Goal: Task Accomplishment & Management: Use online tool/utility

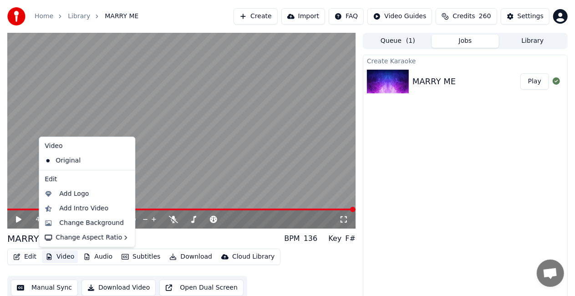
click at [52, 255] on button "Video" at bounding box center [60, 256] width 36 height 13
click at [61, 194] on div "Add Logo" at bounding box center [74, 193] width 30 height 9
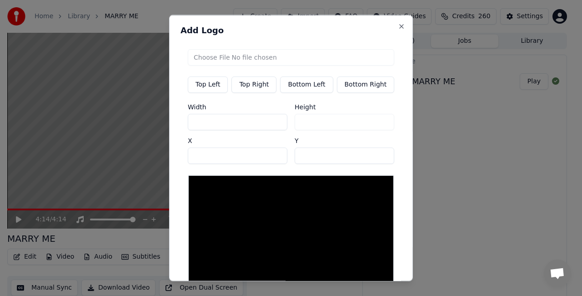
click at [226, 55] on input "file" at bounding box center [291, 57] width 207 height 16
type input "**********"
type input "**"
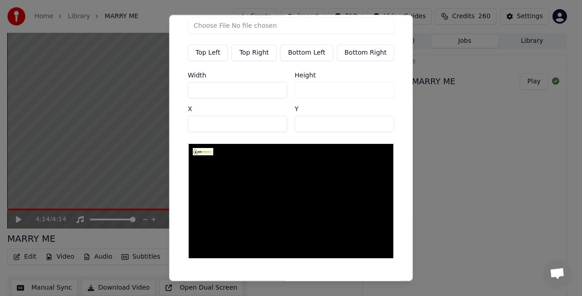
scroll to position [53, 0]
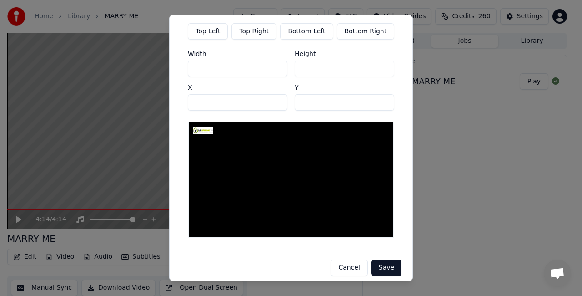
click at [377, 262] on button "Save" at bounding box center [387, 268] width 30 height 16
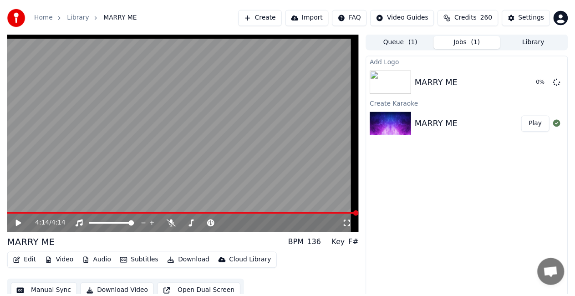
scroll to position [10, 0]
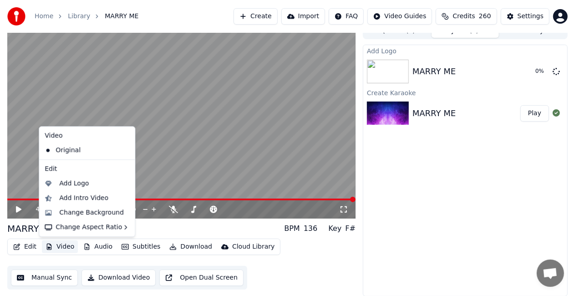
click at [64, 244] on button "Video" at bounding box center [60, 246] width 36 height 13
click at [64, 214] on div "Change Background" at bounding box center [91, 212] width 65 height 9
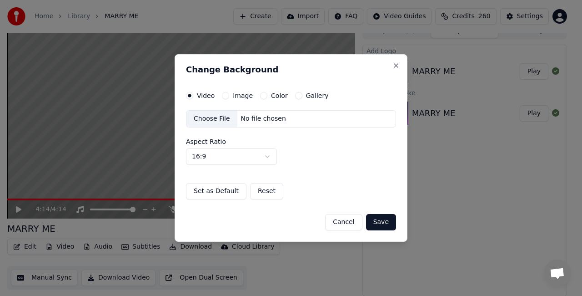
click at [217, 119] on div "Choose File" at bounding box center [212, 119] width 51 height 16
click at [379, 219] on button "Save" at bounding box center [381, 222] width 30 height 16
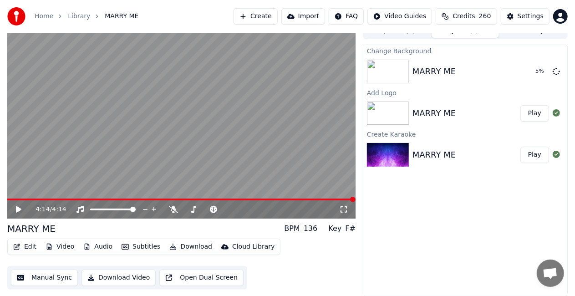
scroll to position [0, 0]
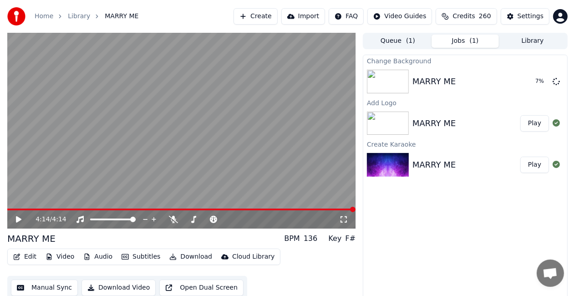
click at [67, 256] on button "Video" at bounding box center [60, 256] width 36 height 13
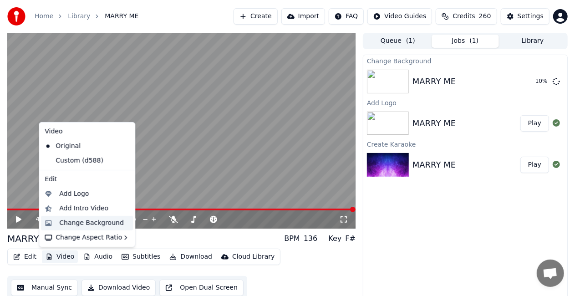
click at [58, 223] on div "Change Background" at bounding box center [87, 223] width 92 height 15
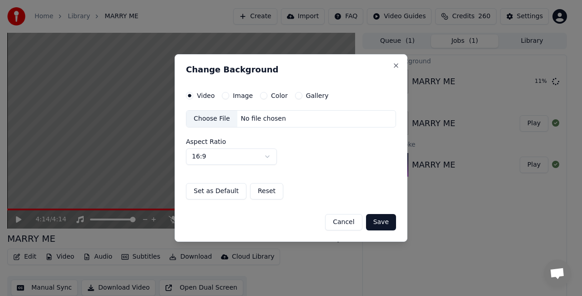
click at [210, 116] on div "Choose File" at bounding box center [212, 119] width 51 height 16
click at [379, 223] on button "Save" at bounding box center [381, 222] width 30 height 16
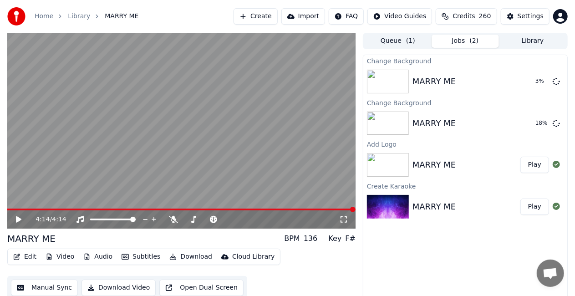
click at [396, 162] on img at bounding box center [388, 165] width 42 height 24
click at [534, 166] on button "Play" at bounding box center [534, 165] width 29 height 16
click at [64, 258] on button "Video" at bounding box center [60, 256] width 36 height 13
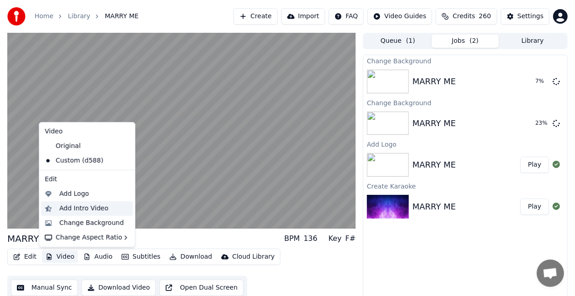
click at [73, 208] on div "Add Intro Video" at bounding box center [83, 208] width 49 height 9
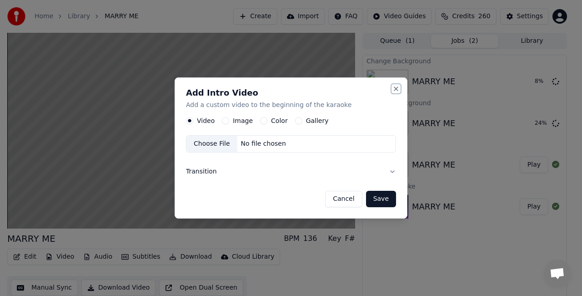
click at [396, 90] on button "Close" at bounding box center [396, 88] width 7 height 7
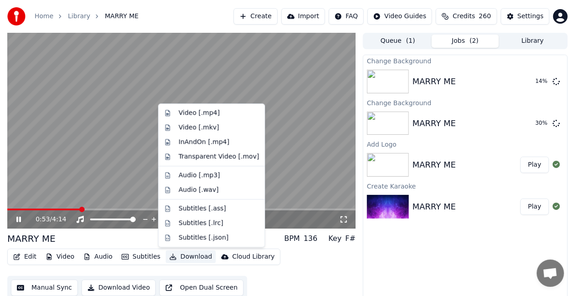
click at [185, 257] on button "Download" at bounding box center [191, 256] width 50 height 13
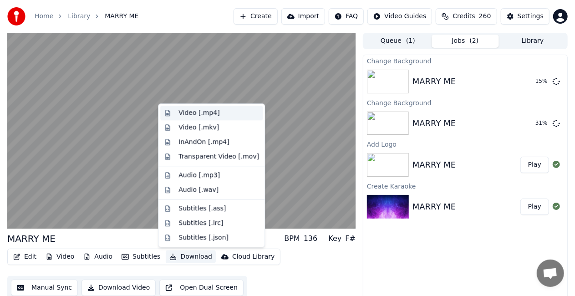
click at [189, 114] on div "Video [.mp4]" at bounding box center [198, 112] width 41 height 9
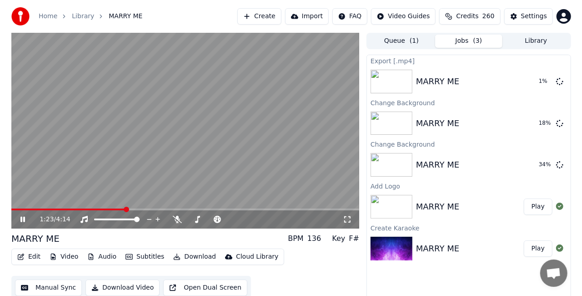
scroll to position [10, 0]
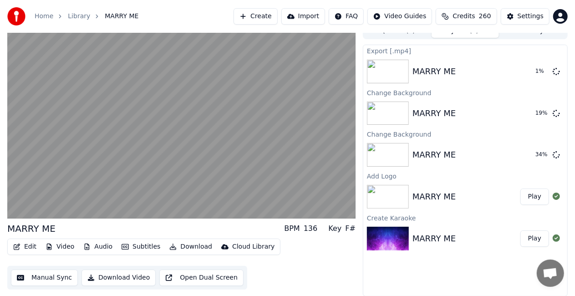
click at [118, 276] on button "Download Video" at bounding box center [118, 277] width 74 height 16
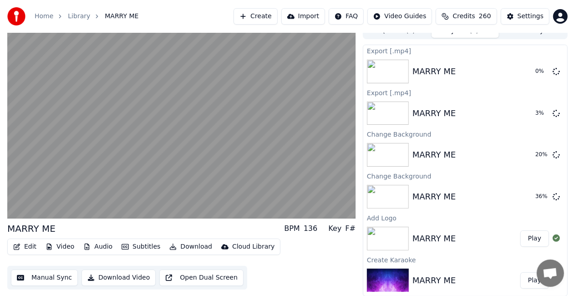
click at [310, 18] on button "Import" at bounding box center [303, 16] width 44 height 16
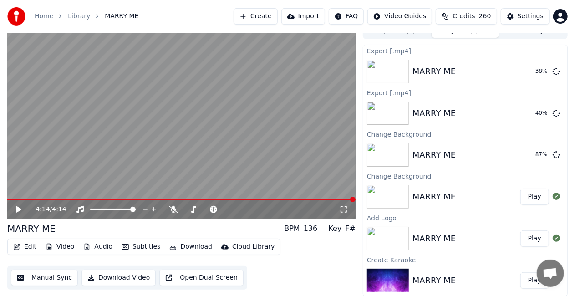
click at [536, 197] on button "Play" at bounding box center [534, 196] width 29 height 16
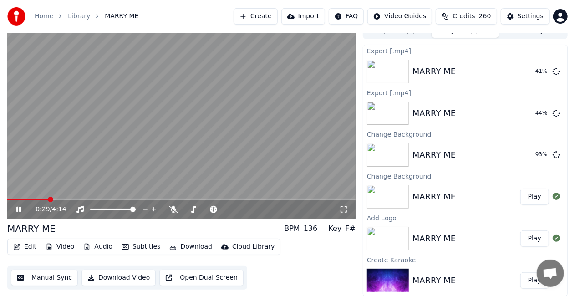
click at [16, 209] on icon at bounding box center [18, 209] width 5 height 5
click at [531, 71] on button "Show" at bounding box center [532, 71] width 33 height 16
click at [533, 113] on button "Show" at bounding box center [532, 113] width 33 height 16
click at [396, 152] on img at bounding box center [388, 155] width 42 height 24
click at [532, 153] on button "Play" at bounding box center [534, 155] width 29 height 16
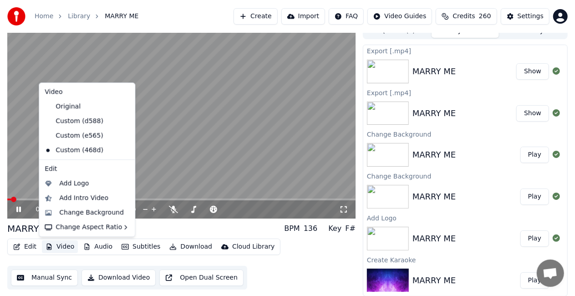
click at [67, 248] on button "Video" at bounding box center [60, 246] width 36 height 13
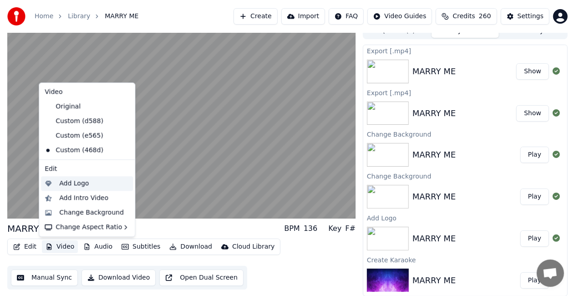
click at [67, 187] on div "Add Logo" at bounding box center [74, 183] width 30 height 9
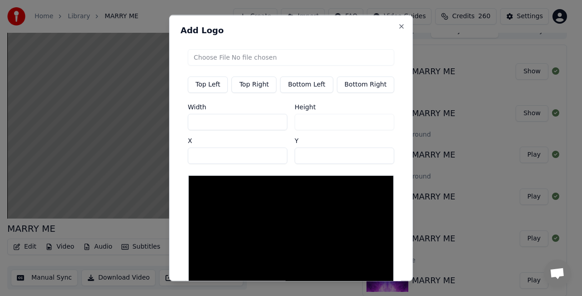
click at [227, 51] on input "file" at bounding box center [291, 57] width 207 height 16
type input "**********"
type input "**"
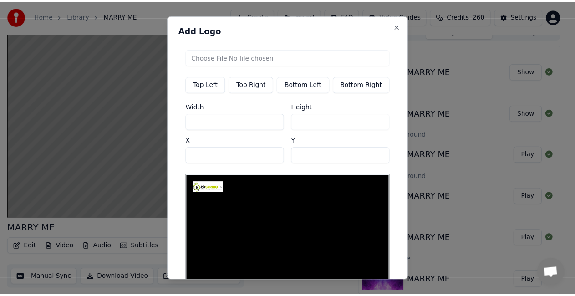
scroll to position [53, 0]
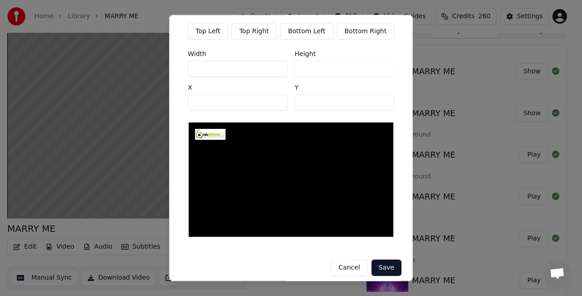
click at [379, 263] on button "Save" at bounding box center [387, 268] width 30 height 16
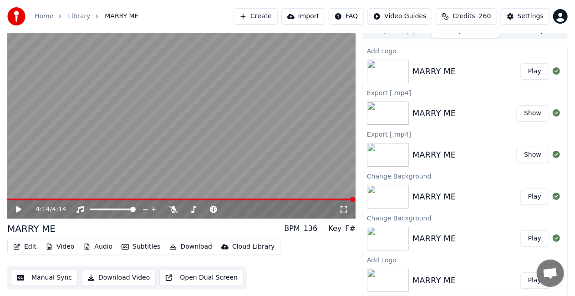
scroll to position [0, 0]
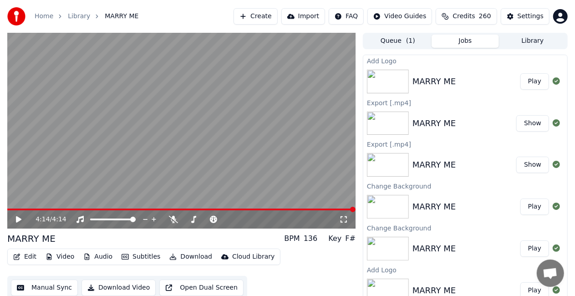
click at [522, 81] on button "Play" at bounding box center [534, 81] width 29 height 16
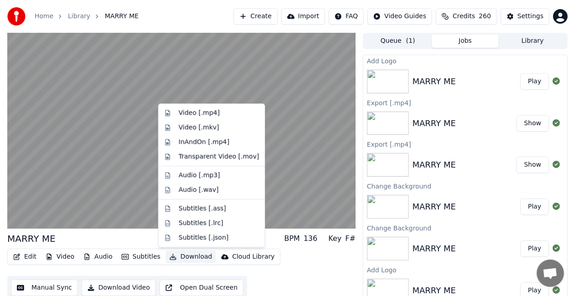
click at [177, 257] on button "Download" at bounding box center [191, 256] width 50 height 13
click at [208, 111] on div "Video [.mp4]" at bounding box center [198, 112] width 41 height 9
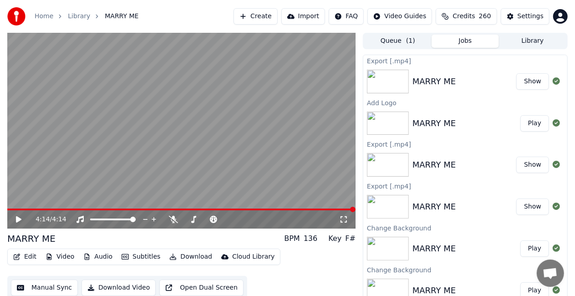
click at [520, 83] on button "Show" at bounding box center [532, 81] width 33 height 16
click at [424, 79] on div "MARRY ME" at bounding box center [433, 81] width 43 height 13
click at [535, 83] on button "Show" at bounding box center [532, 81] width 33 height 16
click at [533, 82] on button "Show" at bounding box center [532, 81] width 33 height 16
click at [531, 86] on button "Show" at bounding box center [532, 81] width 33 height 16
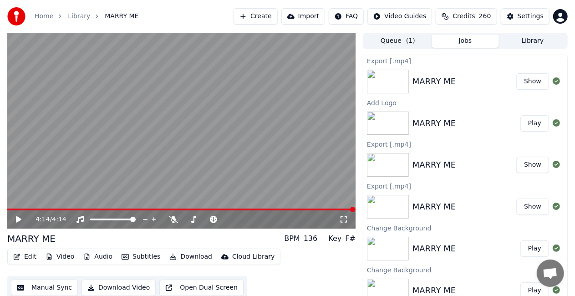
click at [531, 86] on button "Show" at bounding box center [532, 81] width 33 height 16
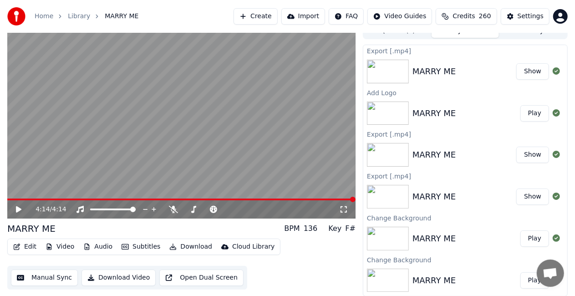
click at [120, 280] on button "Download Video" at bounding box center [118, 277] width 74 height 16
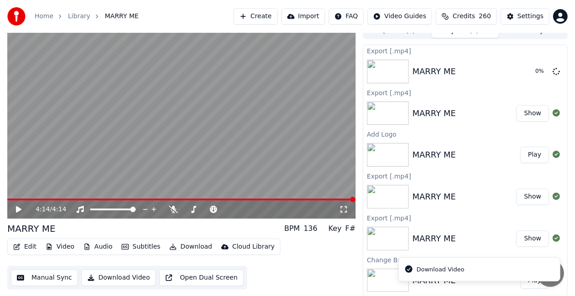
click at [120, 280] on button "Download Video" at bounding box center [118, 277] width 74 height 16
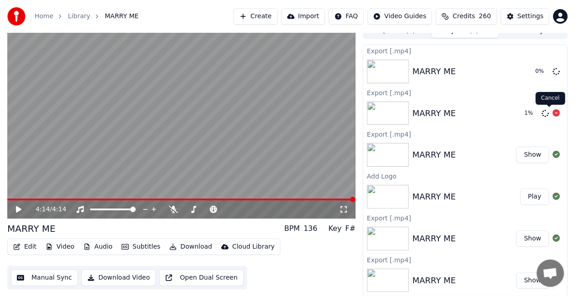
click at [552, 112] on icon at bounding box center [555, 112] width 7 height 7
click at [396, 50] on div "Export [.mp4]" at bounding box center [465, 50] width 204 height 11
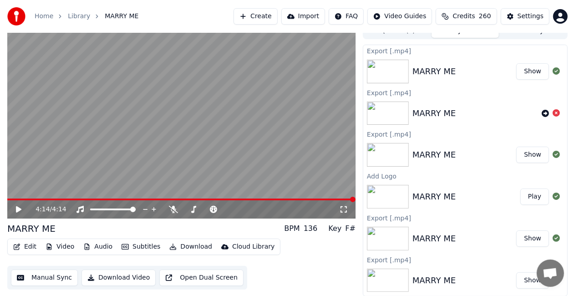
click at [434, 71] on div "MARRY ME" at bounding box center [433, 71] width 43 height 13
click at [533, 71] on button "Show" at bounding box center [532, 71] width 33 height 16
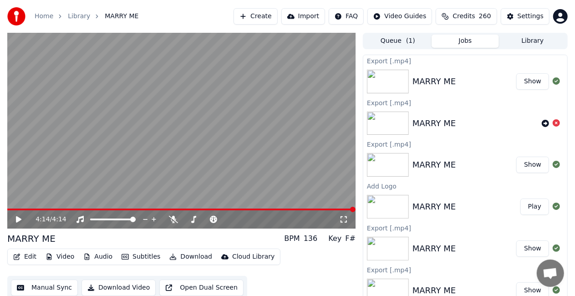
click at [526, 42] on button "Library" at bounding box center [532, 41] width 67 height 13
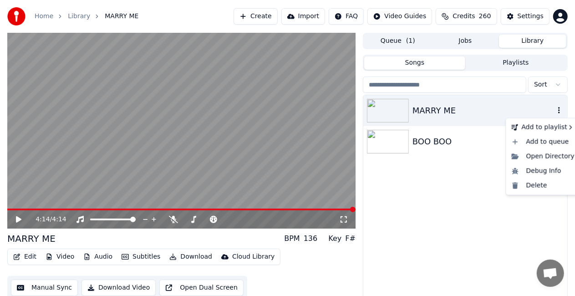
click at [558, 110] on icon "button" at bounding box center [558, 109] width 9 height 7
click at [542, 156] on div "Open Directory" at bounding box center [543, 156] width 70 height 15
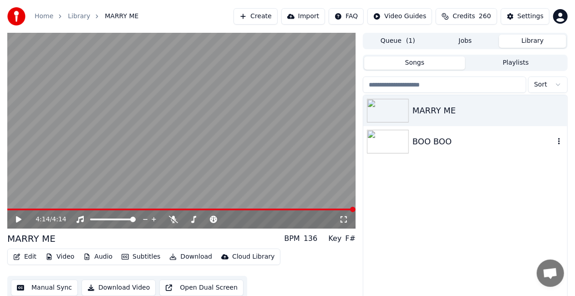
click at [525, 157] on div "BOO BOO" at bounding box center [465, 141] width 204 height 31
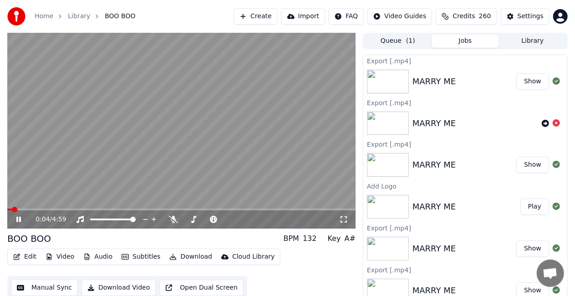
click at [455, 41] on button "Jobs" at bounding box center [464, 41] width 67 height 13
click at [18, 222] on icon at bounding box center [25, 219] width 21 height 7
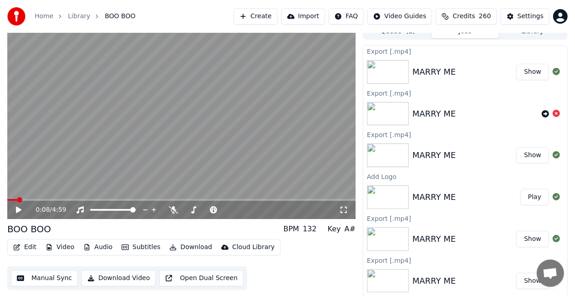
scroll to position [10, 0]
click at [403, 81] on img at bounding box center [388, 72] width 42 height 24
click at [520, 71] on button "Show" at bounding box center [532, 71] width 33 height 16
click at [42, 17] on link "Home" at bounding box center [44, 16] width 19 height 9
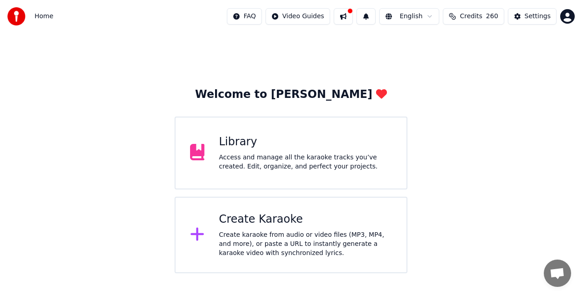
click at [277, 151] on div "Library Access and manage all the karaoke tracks you’ve created. Edit, organize…" at bounding box center [305, 153] width 173 height 36
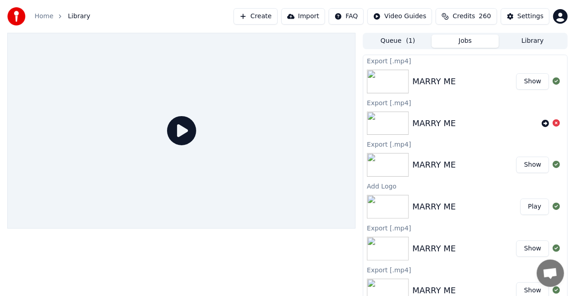
click at [521, 81] on button "Show" at bounding box center [532, 81] width 33 height 16
